Goal: Obtain resource: Obtain resource

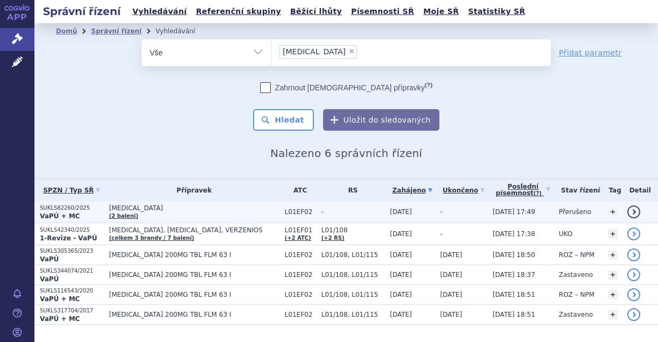
click at [124, 207] on span "[MEDICAL_DATA]" at bounding box center [189, 209] width 161 height 8
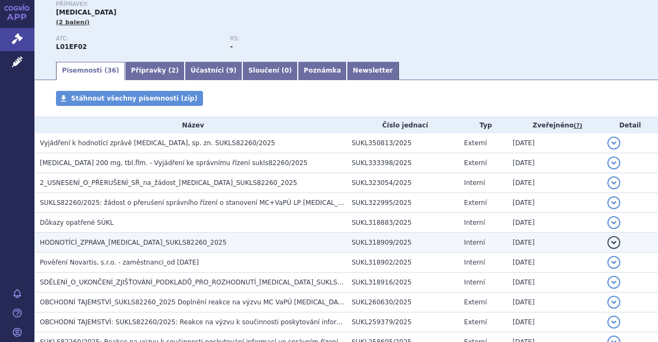
scroll to position [161, 0]
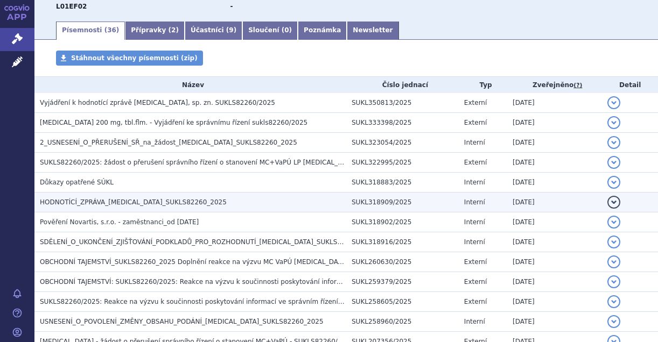
click at [93, 199] on span "HODNOTÍCÍ_ZPRÁVA_[MEDICAL_DATA]_SUKLS82260_2025" at bounding box center [133, 203] width 187 height 8
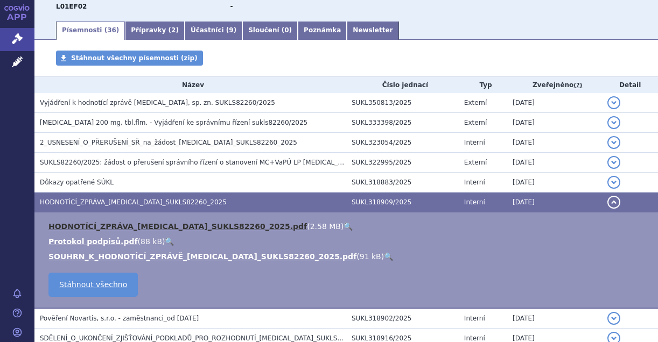
click at [102, 230] on link "HODNOTÍCÍ_ZPRÁVA_[MEDICAL_DATA]_SUKLS82260_2025.pdf" at bounding box center [177, 226] width 258 height 9
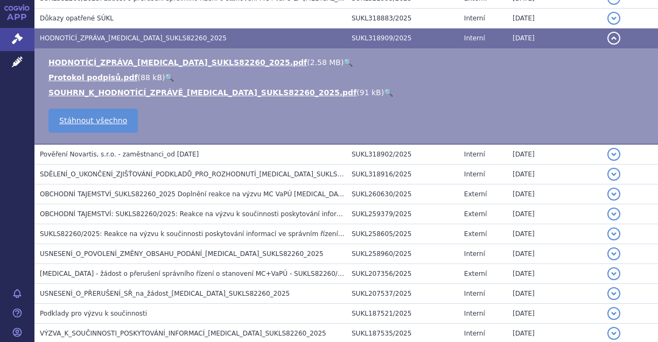
scroll to position [377, 0]
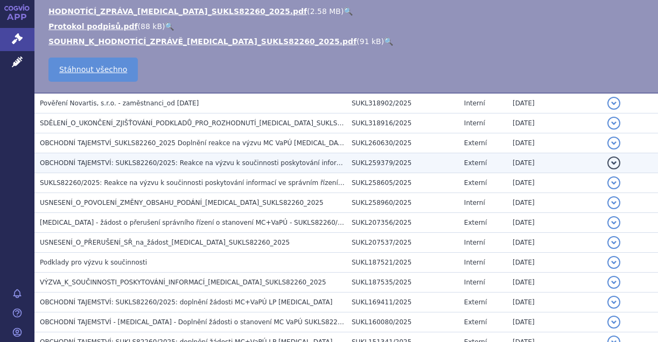
click at [113, 163] on span "OBCHODNÍ TAJEMSTVÍ: SUKLS82260/2025: Reakce na výzvu k součinnosti poskytování …" at bounding box center [380, 163] width 680 height 8
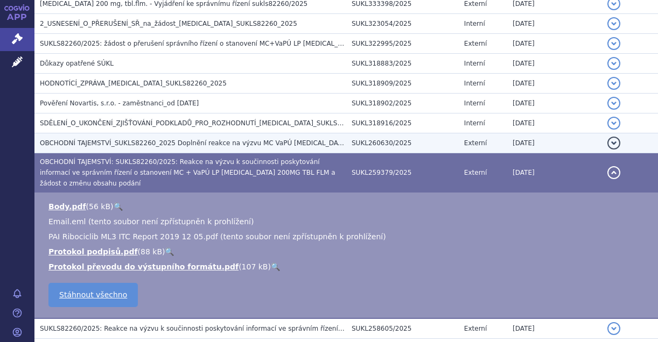
click at [113, 145] on span "OBCHODNÍ TAJEMSTVÍ_SUKLS82260_2025 Doplnění reakce na výzvu MC VaPÚ [MEDICAL_DA…" at bounding box center [202, 143] width 325 height 8
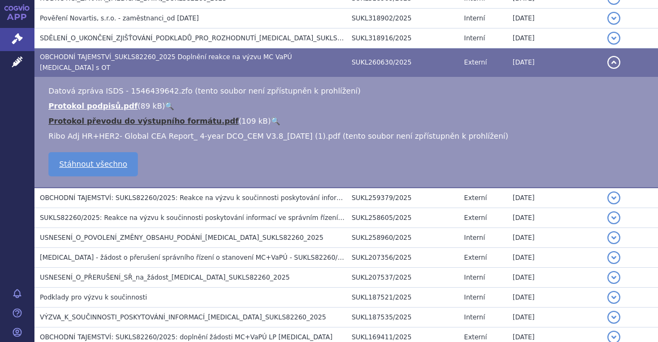
scroll to position [388, 0]
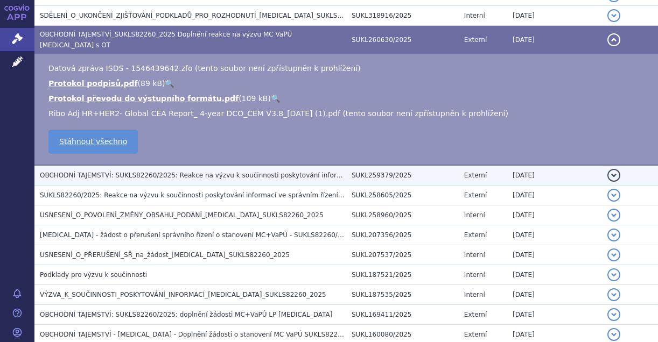
click at [86, 172] on span "OBCHODNÍ TAJEMSTVÍ: SUKLS82260/2025: Reakce na výzvu k součinnosti poskytování …" at bounding box center [380, 176] width 680 height 8
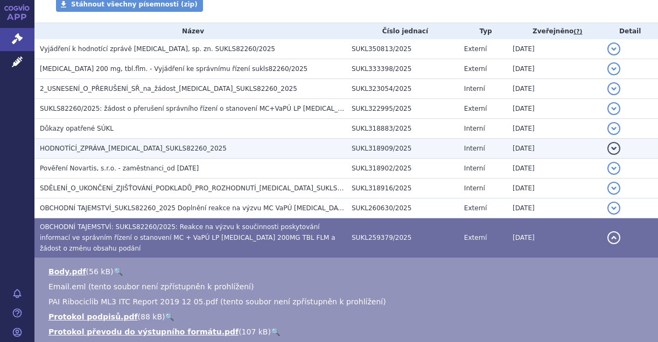
scroll to position [269, 0]
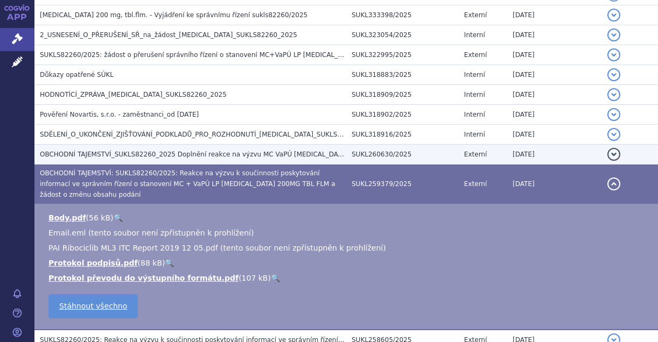
click at [94, 152] on span "OBCHODNÍ TAJEMSTVÍ_SUKLS82260_2025 Doplnění reakce na výzvu MC VaPÚ [MEDICAL_DA…" at bounding box center [202, 155] width 325 height 8
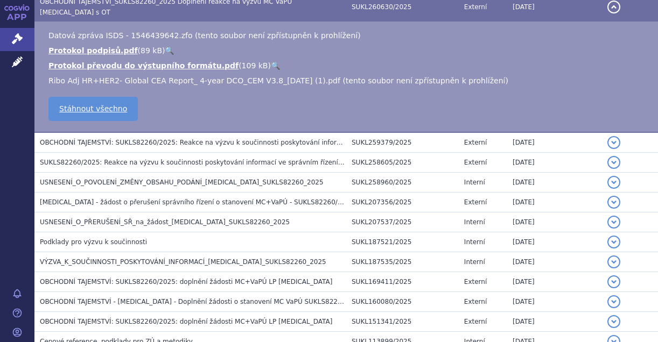
scroll to position [431, 0]
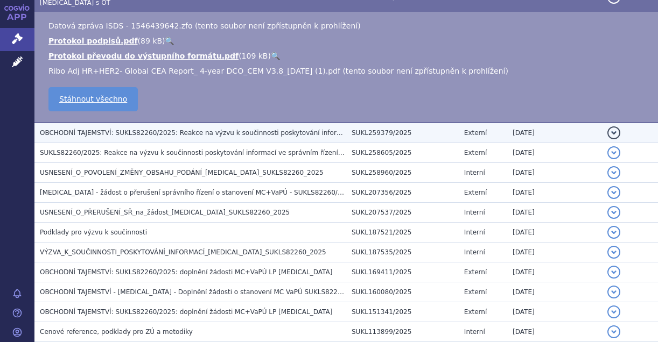
click at [90, 129] on span "OBCHODNÍ TAJEMSTVÍ: SUKLS82260/2025: Reakce na výzvu k součinnosti poskytování …" at bounding box center [380, 133] width 680 height 8
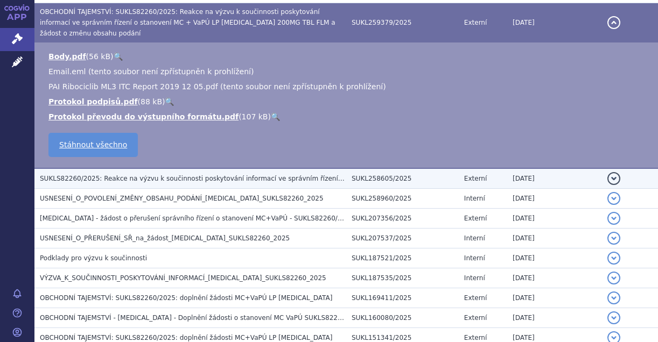
click at [94, 175] on span "SUKLS82260/2025: Reakce na výzvu k součinnosti poskytování informací ve správní…" at bounding box center [342, 179] width 605 height 8
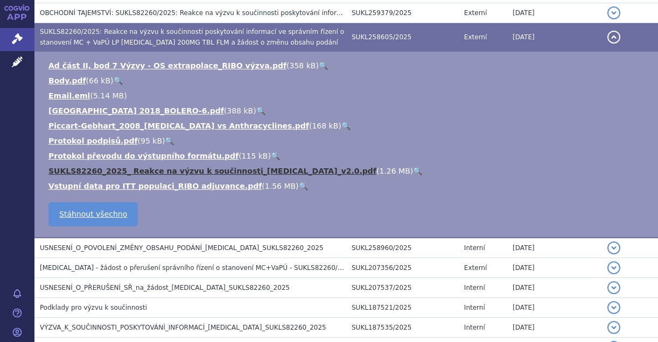
click at [132, 171] on link "SUKLS82260_2025_ Reakce na výzvu k součinnosti_[MEDICAL_DATA]_v2.0.pdf" at bounding box center [212, 171] width 328 height 9
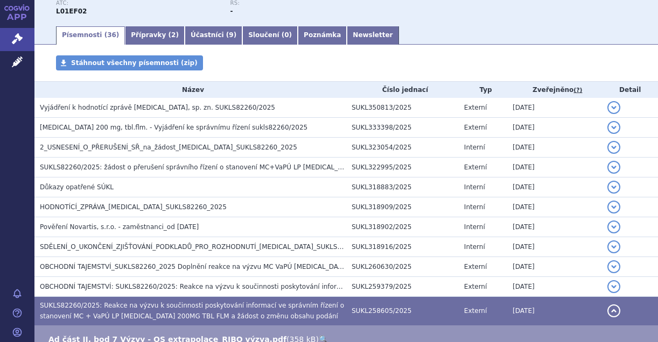
scroll to position [269, 0]
